Goal: Information Seeking & Learning: Find specific fact

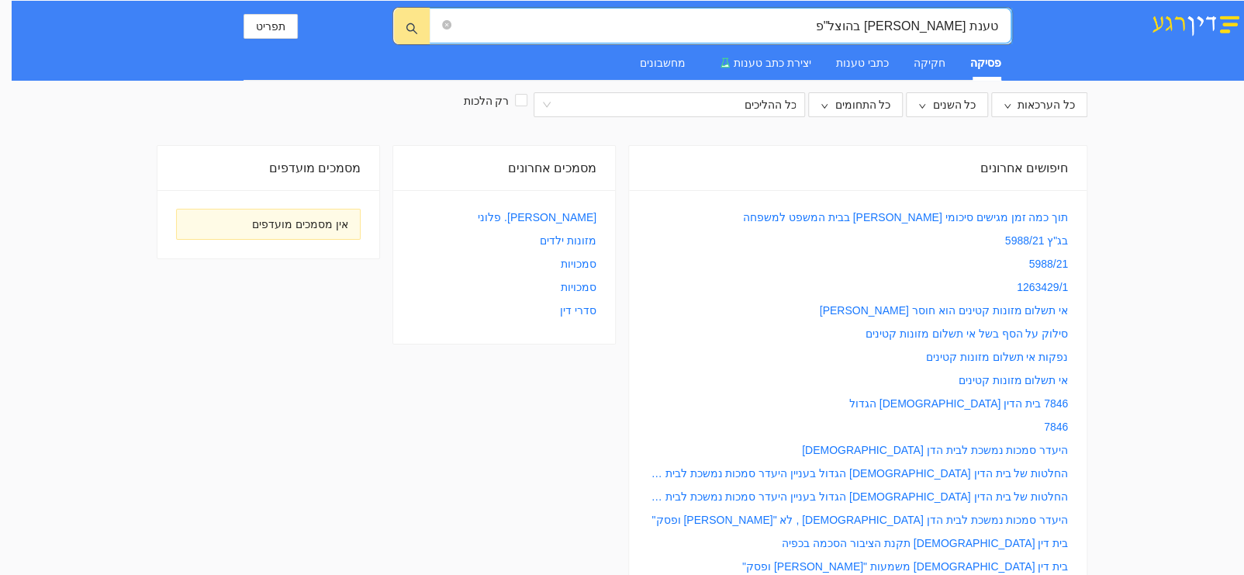
click at [996, 22] on input "טענת [PERSON_NAME] בהוצל"פ" at bounding box center [726, 25] width 544 height 19
type input "תנאי הוכחת טענת [PERSON_NAME] בהוצל"פ"
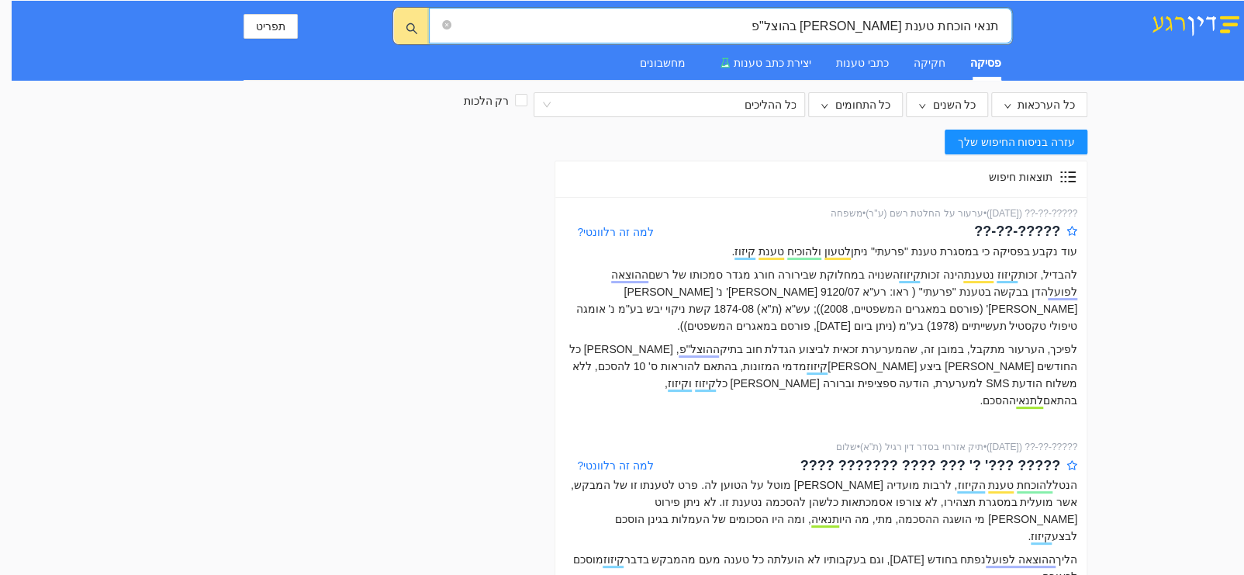
click at [1211, 23] on img at bounding box center [1195, 23] width 97 height 26
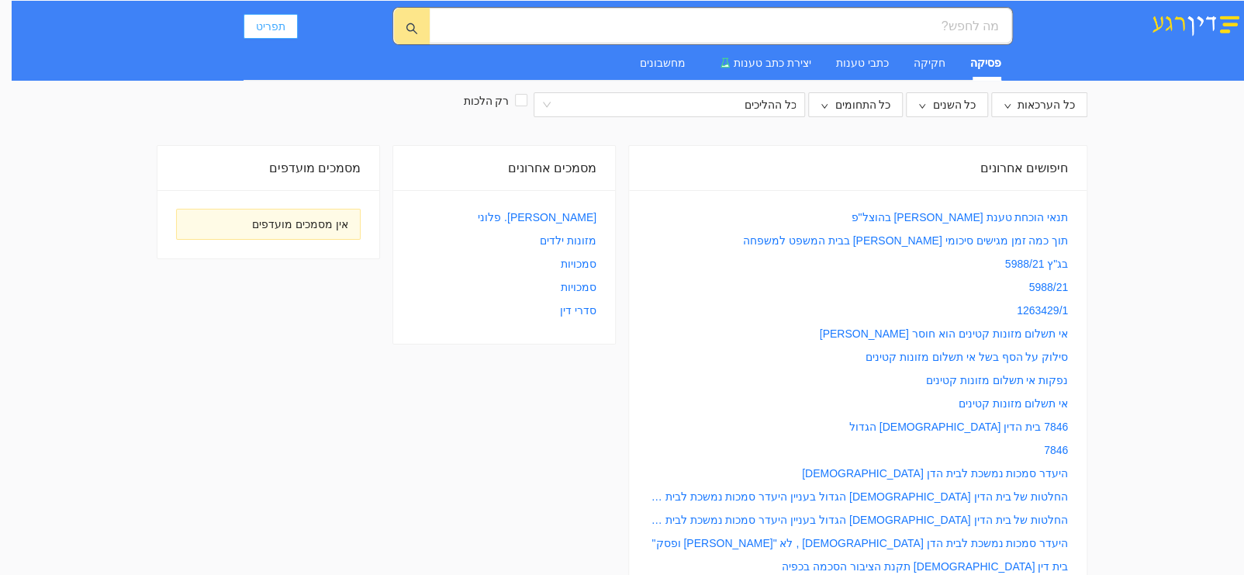
click at [268, 18] on span "תפריט" at bounding box center [270, 26] width 29 height 17
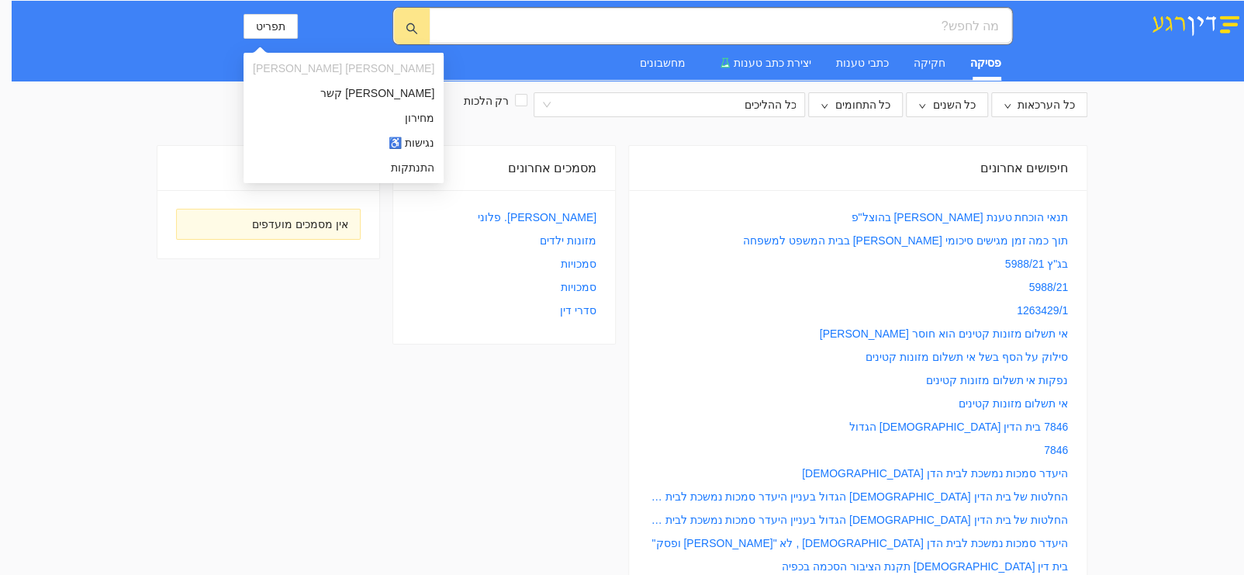
click at [285, 67] on span "[PERSON_NAME] [PERSON_NAME]" at bounding box center [343, 68] width 181 height 17
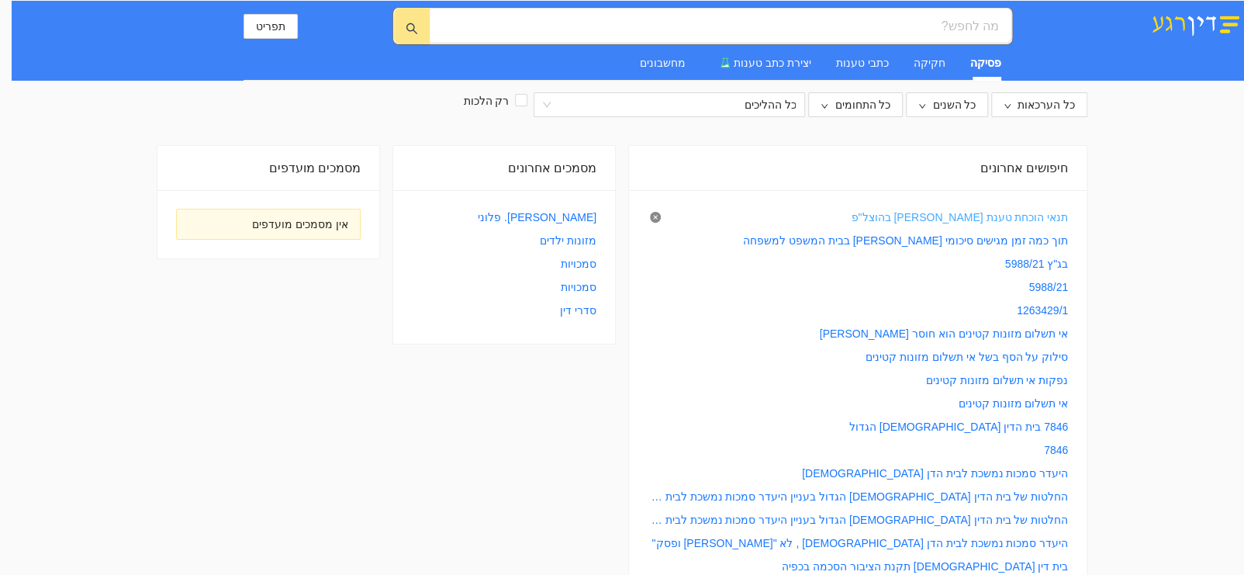
click at [977, 213] on link "תנאי הוכחת טענת [PERSON_NAME] בהוצל"פ" at bounding box center [959, 217] width 217 height 17
type input "תנאי הוכחת טענת [PERSON_NAME] בהוצל"פ"
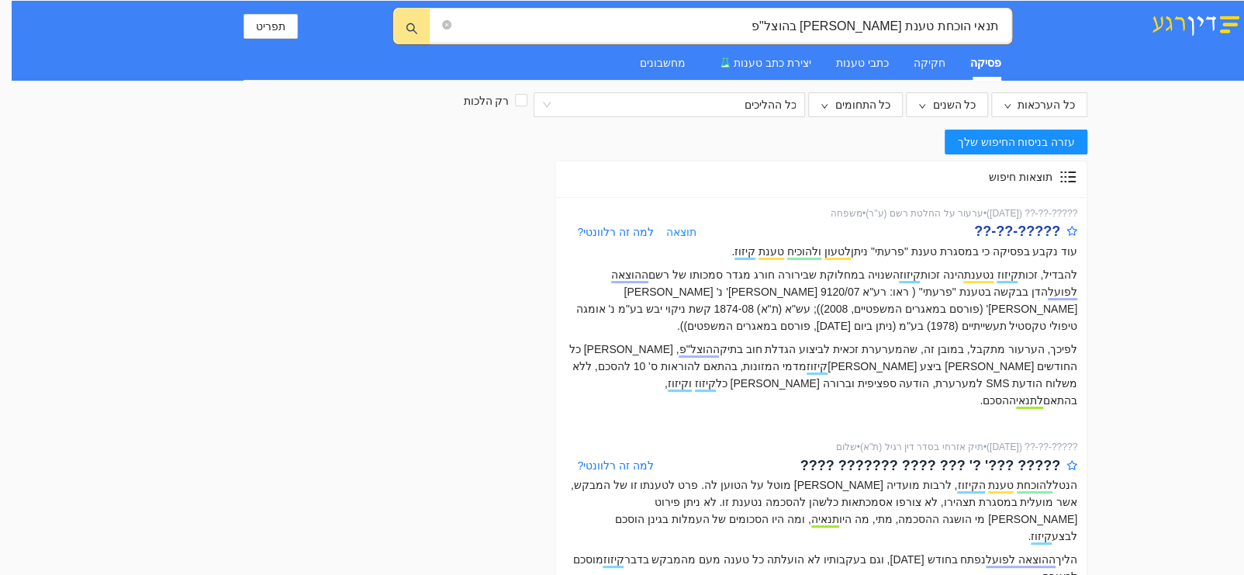
click at [1010, 224] on div "?????-??-??" at bounding box center [1017, 231] width 86 height 22
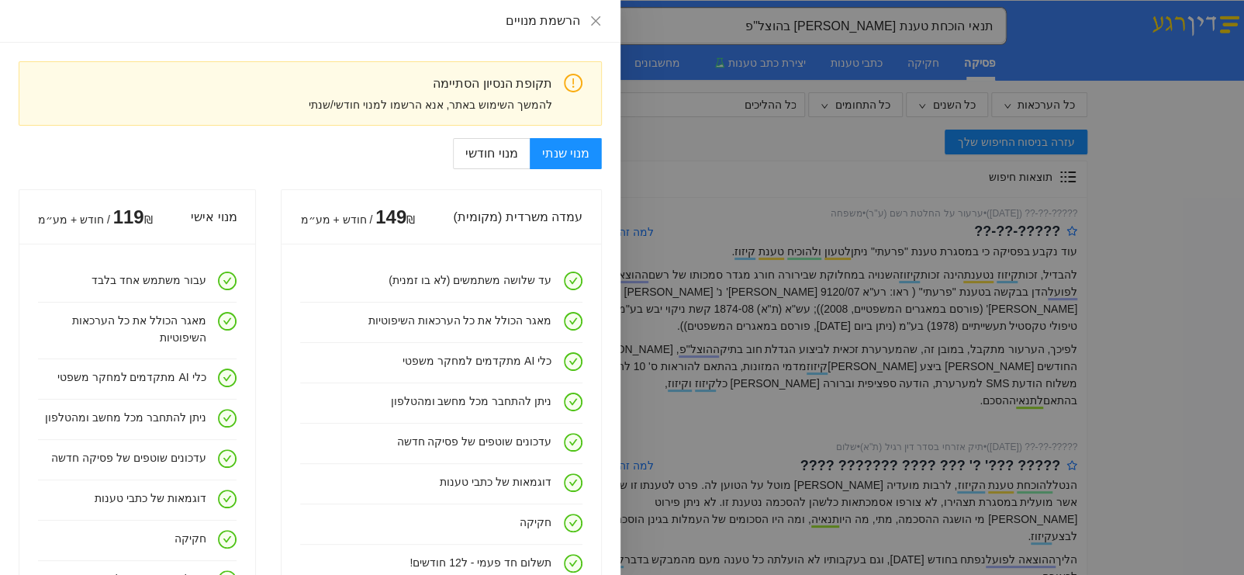
click at [477, 96] on div "להמשך השימוש באתר, אנא הרשמו למנוי חודשי/שנתי" at bounding box center [291, 104] width 521 height 17
click at [513, 82] on div "תקופת הנסיון הסתיימה" at bounding box center [291, 83] width 521 height 19
drag, startPoint x: 344, startPoint y: 105, endPoint x: 565, endPoint y: 93, distance: 220.6
click at [351, 105] on div "להמשך השימוש באתר, אנא הרשמו למנוי חודשי/שנתי" at bounding box center [291, 104] width 521 height 17
click at [575, 82] on icon "exclamation-circle" at bounding box center [573, 83] width 19 height 19
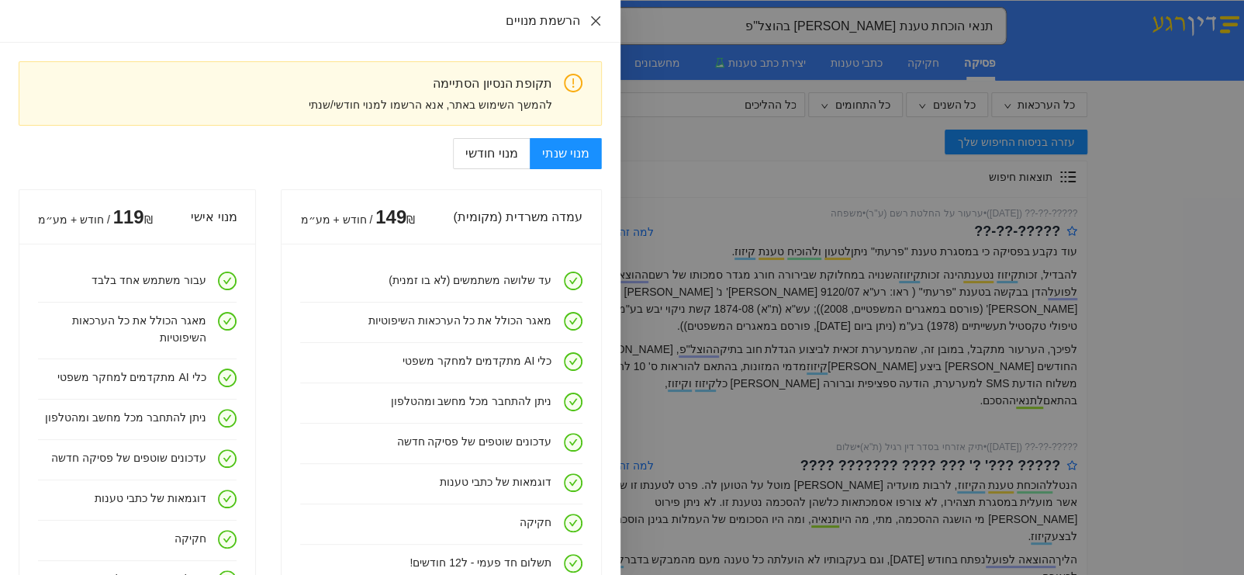
click at [592, 15] on icon "close" at bounding box center [595, 21] width 12 height 12
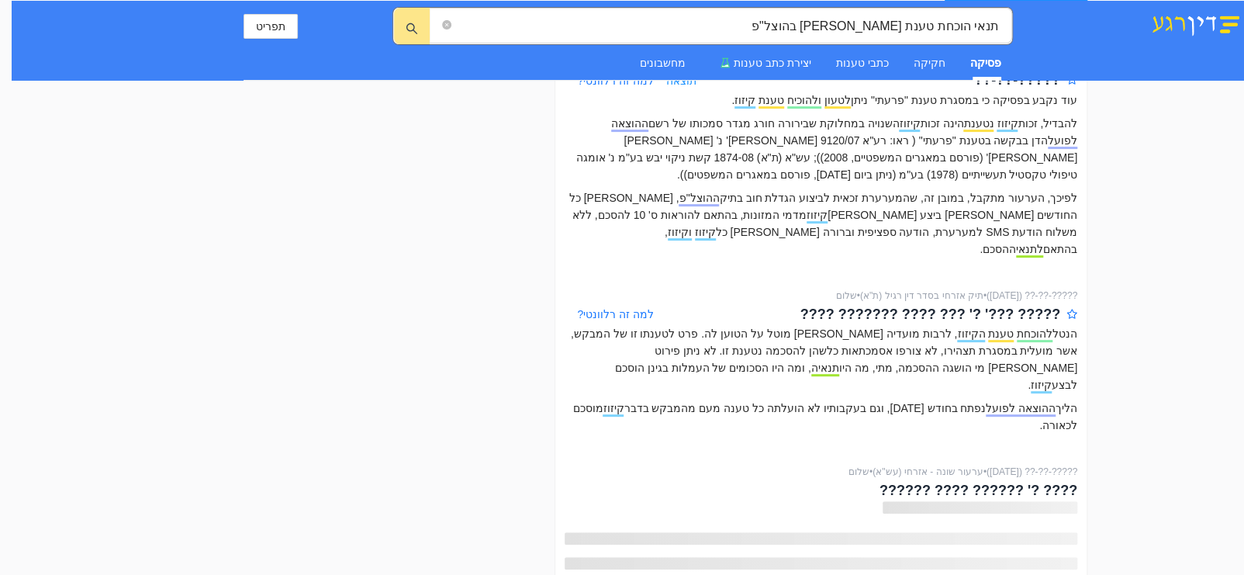
scroll to position [155, 0]
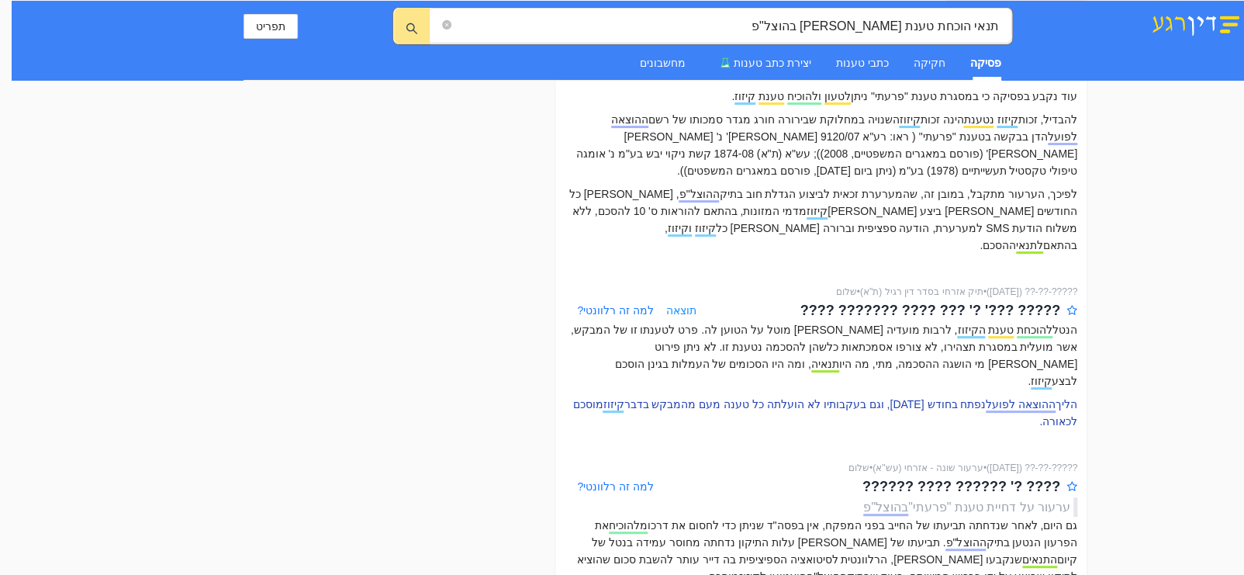
drag, startPoint x: 1075, startPoint y: 315, endPoint x: 893, endPoint y: 378, distance: 193.0
click at [893, 378] on div "הנטל להוכחת טענת הקיזוז , לרבות מועדיה וסכומיה מוטל על הטוען לה. פרט לטענתו זו …" at bounding box center [821, 375] width 513 height 109
